Goal: Answer question/provide support

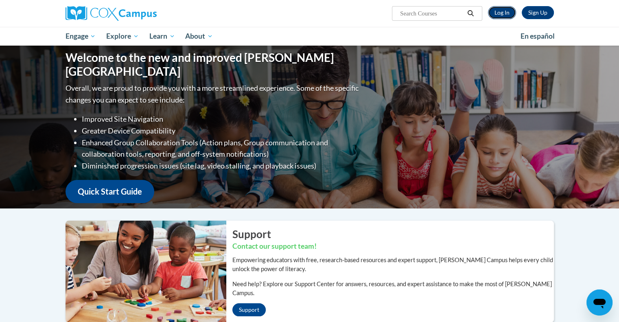
click at [498, 11] on link "Log In" at bounding box center [502, 12] width 28 height 13
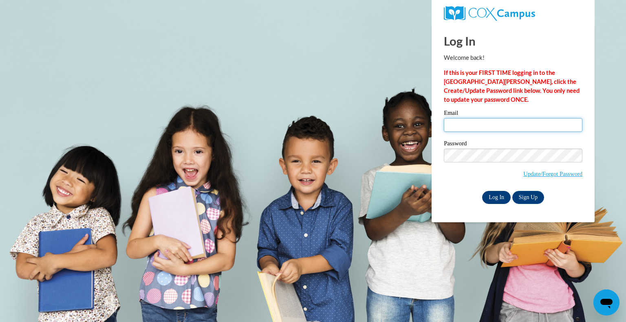
type input "[EMAIL_ADDRESS][DOMAIN_NAME]"
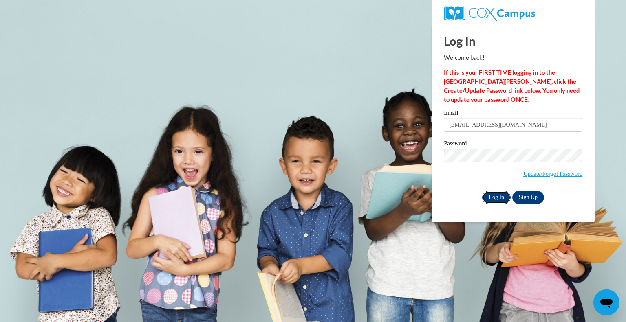
click at [505, 201] on input "Log In" at bounding box center [496, 197] width 29 height 13
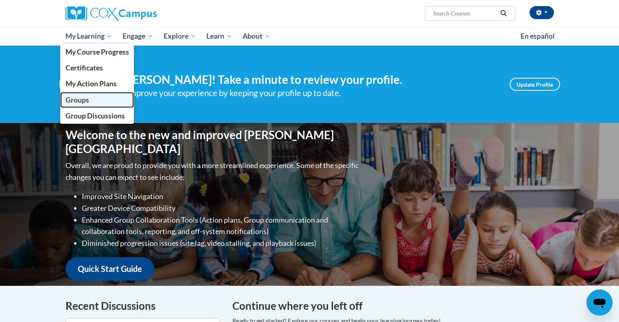
click at [98, 96] on link "Groups" at bounding box center [97, 100] width 74 height 16
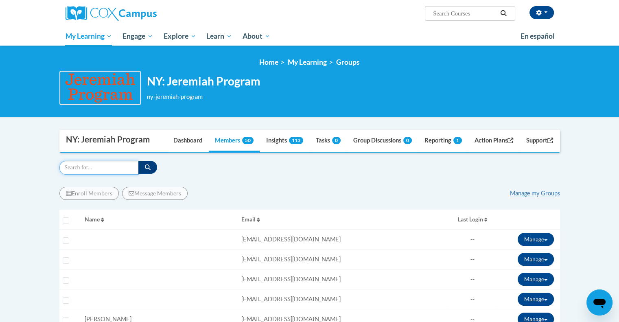
click at [85, 165] on input "Search" at bounding box center [98, 168] width 79 height 14
type input "ashley"
click at [152, 167] on button "button" at bounding box center [147, 167] width 19 height 13
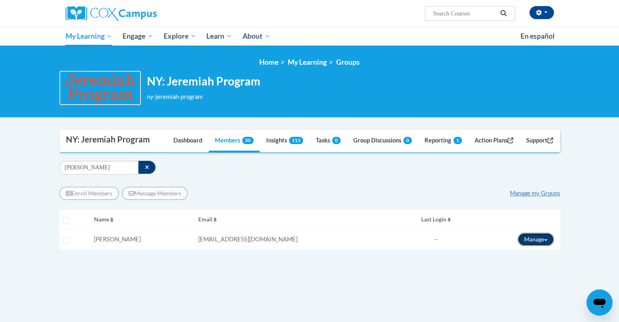
click at [526, 240] on button "Manage" at bounding box center [536, 239] width 36 height 13
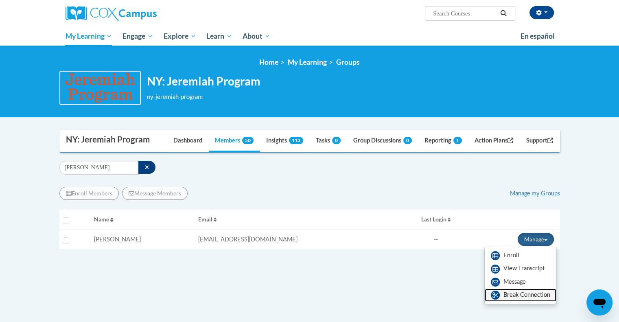
click at [525, 296] on link "Break Connection" at bounding box center [521, 295] width 72 height 13
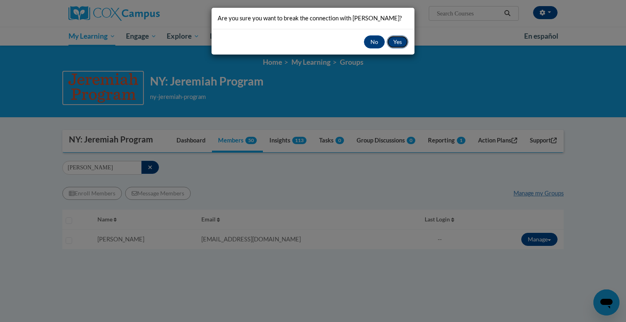
click at [396, 45] on button "Yes" at bounding box center [397, 41] width 22 height 13
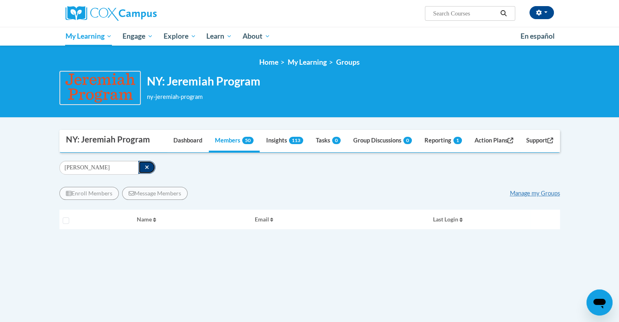
click at [150, 165] on button "button" at bounding box center [147, 167] width 18 height 13
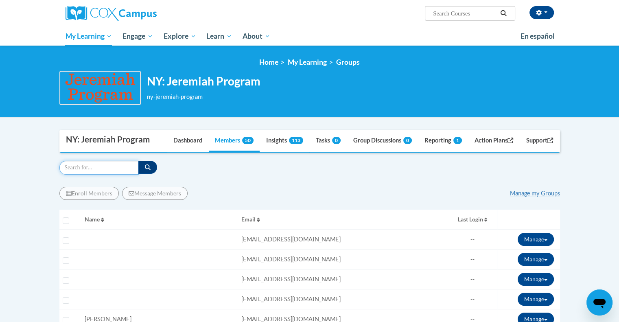
click at [102, 166] on input "Search" at bounding box center [98, 168] width 79 height 14
type input "ashley"
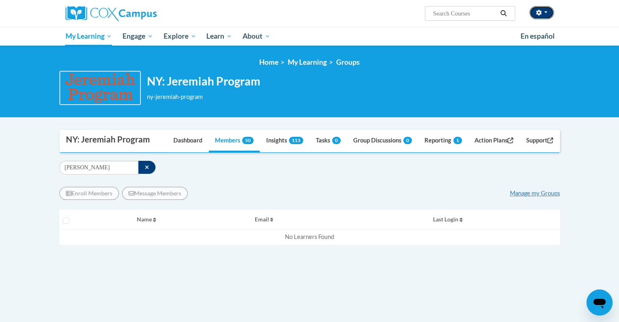
click at [548, 15] on button "button" at bounding box center [542, 12] width 24 height 13
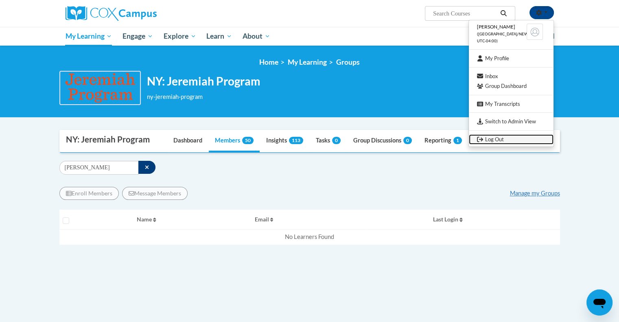
click at [489, 140] on link "Log Out" at bounding box center [511, 139] width 85 height 10
